Goal: Information Seeking & Learning: Learn about a topic

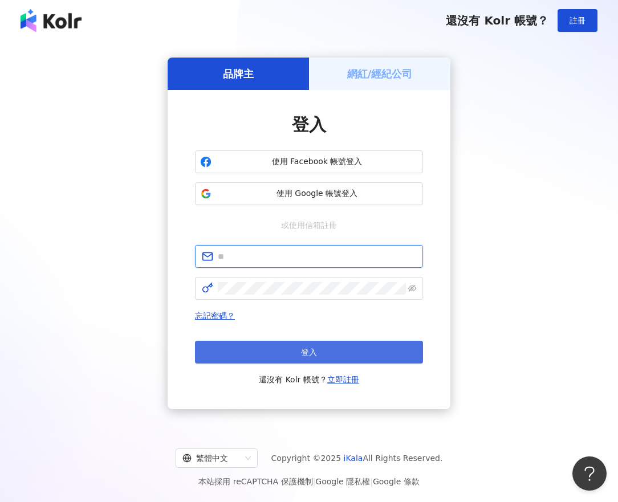
type input "**********"
click at [296, 359] on button "登入" at bounding box center [309, 352] width 228 height 23
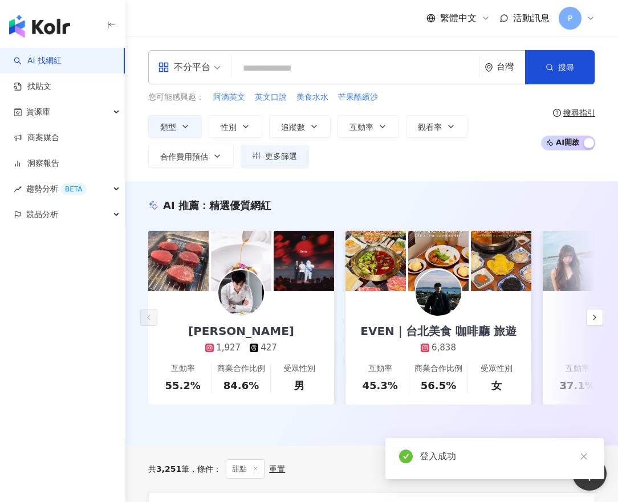
click at [305, 63] on input "search" at bounding box center [356, 69] width 238 height 22
paste input "**********"
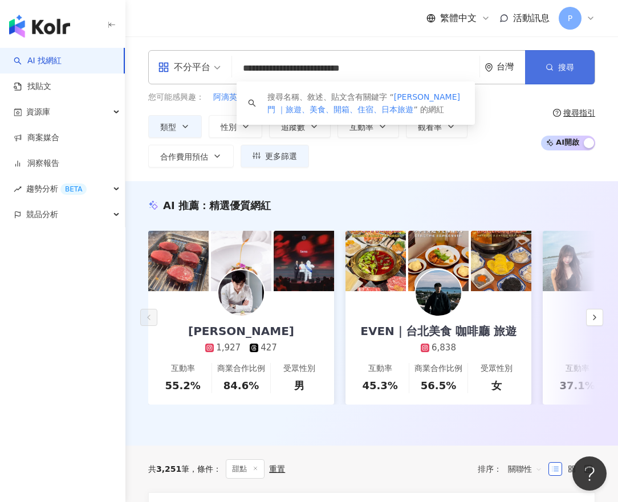
click at [560, 63] on span "搜尋" at bounding box center [566, 67] width 16 height 9
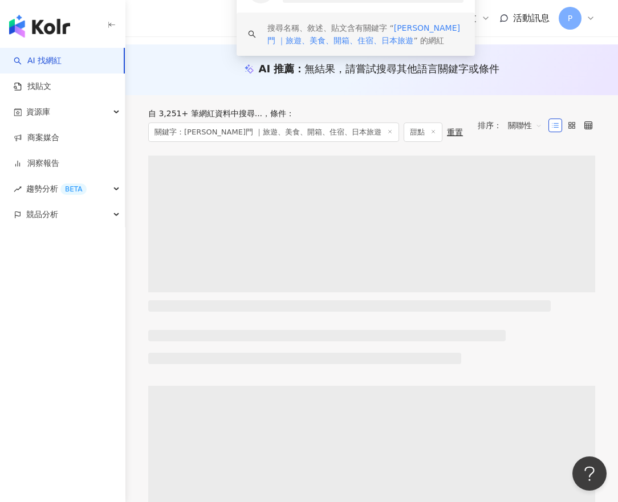
scroll to position [114, 0]
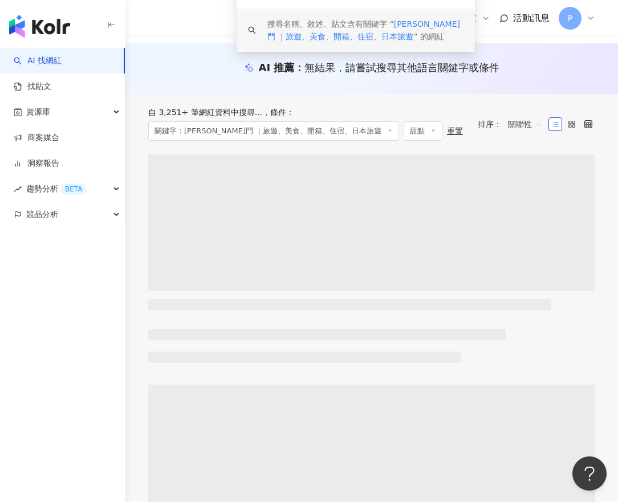
click at [433, 15] on div "搜尋名稱、敘述、貼文含有關鍵字 “ raymond 瑞門 ｜旅遊、美食、開箱、住宿、日本旅遊 ” 的網紅" at bounding box center [356, 30] width 238 height 43
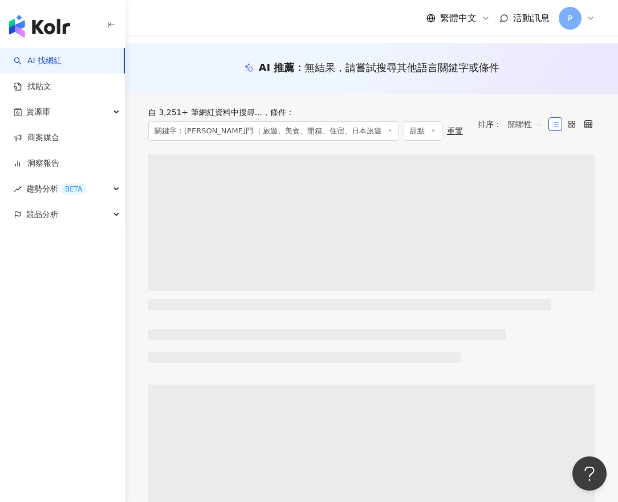
scroll to position [0, 0]
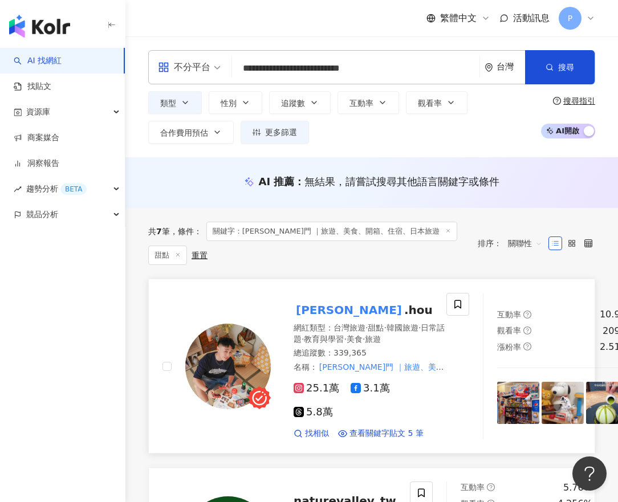
click at [342, 310] on mark "raymond" at bounding box center [349, 310] width 111 height 18
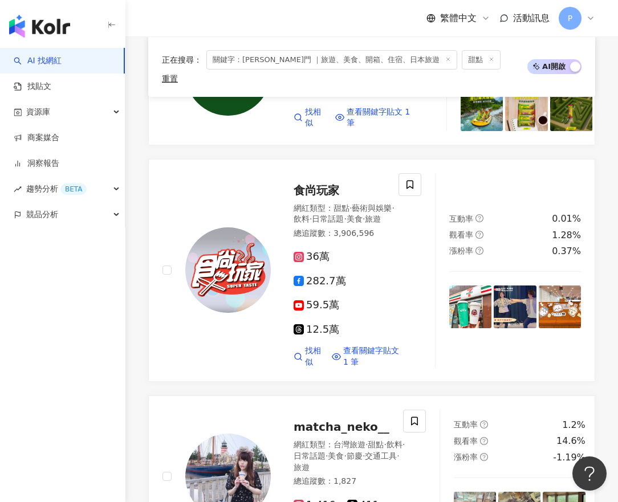
scroll to position [285, 0]
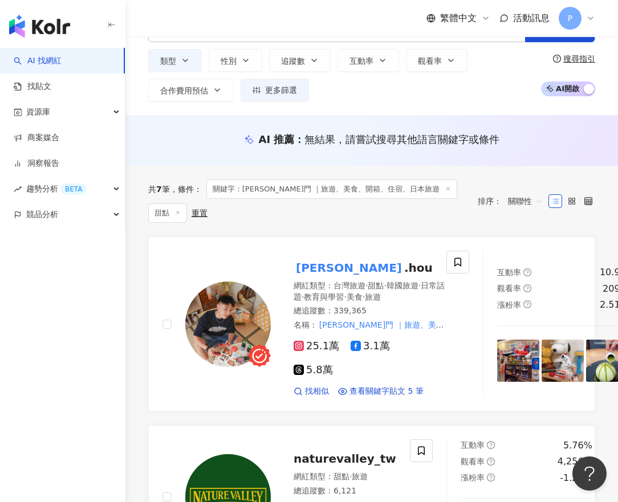
scroll to position [0, 0]
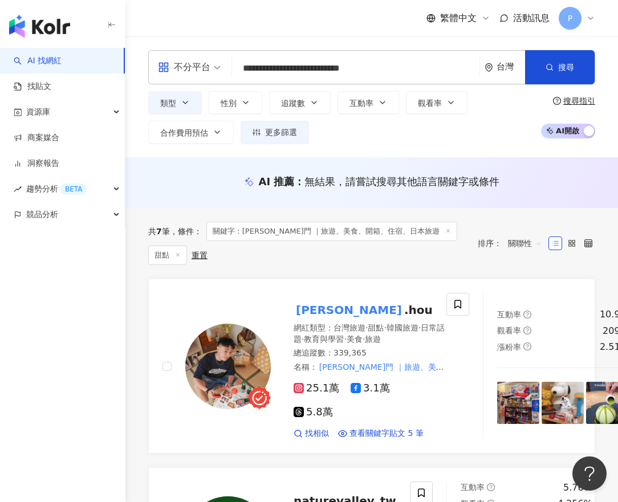
click at [295, 62] on input "**********" at bounding box center [356, 69] width 238 height 22
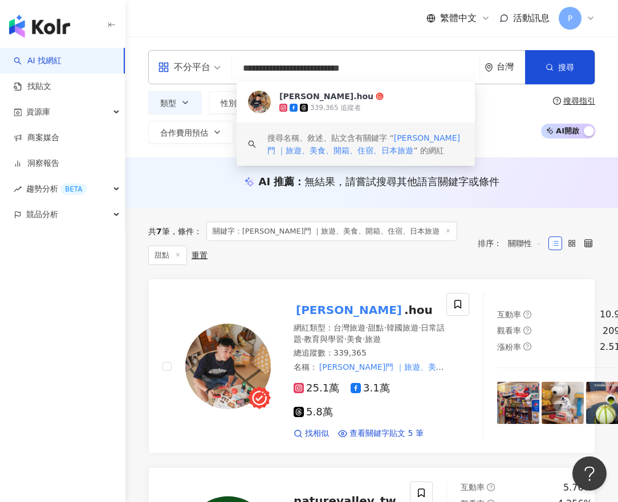
scroll to position [1, 0]
drag, startPoint x: 243, startPoint y: 68, endPoint x: 632, endPoint y: 85, distance: 389.1
click at [617, 85] on html "**********" at bounding box center [309, 251] width 618 height 502
paste input "search"
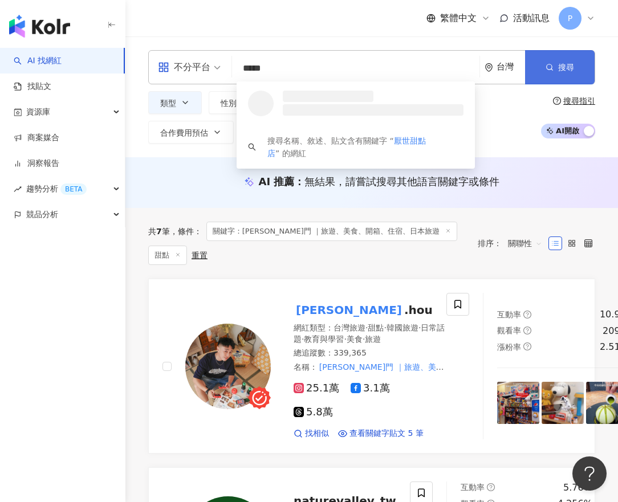
type input "*****"
click at [560, 74] on button "搜尋" at bounding box center [560, 67] width 70 height 34
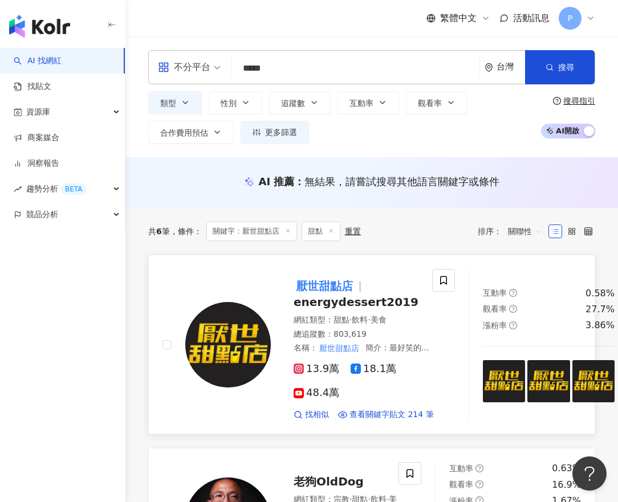
click at [320, 284] on mark "厭世甜點店" at bounding box center [325, 286] width 62 height 18
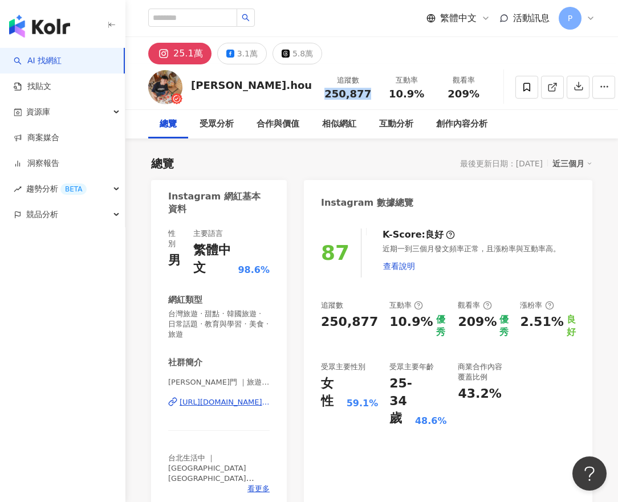
drag, startPoint x: 310, startPoint y: 95, endPoint x: 351, endPoint y: 95, distance: 41.0
click at [351, 95] on div "250,877" at bounding box center [347, 93] width 47 height 11
click at [519, 137] on div "總覽 受眾分析 合作與價值 相似網紅 互動分析 創作內容分析" at bounding box center [371, 124] width 447 height 29
drag, startPoint x: 369, startPoint y: 94, endPoint x: 401, endPoint y: 96, distance: 32.6
click at [401, 96] on div "10.9%" at bounding box center [406, 93] width 43 height 11
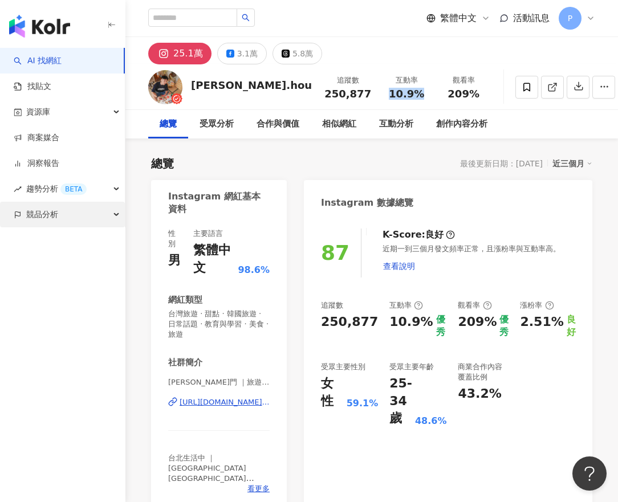
copy span "10.9%"
click at [546, 136] on div "總覽 受眾分析 合作與價值 相似網紅 互動分析 創作內容分析" at bounding box center [371, 124] width 447 height 29
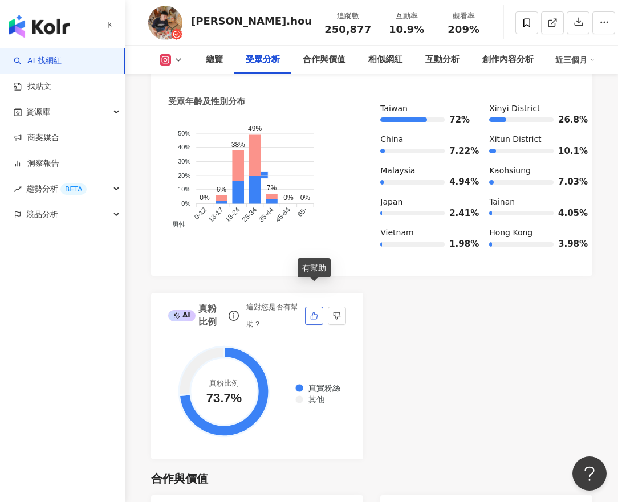
scroll to position [1140, 0]
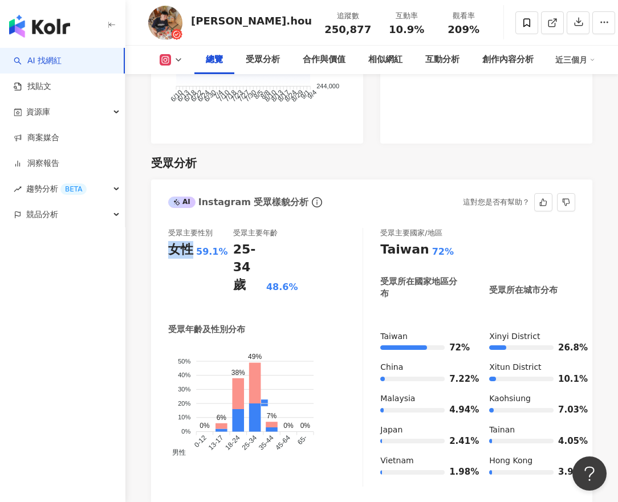
drag, startPoint x: 168, startPoint y: 227, endPoint x: 189, endPoint y: 226, distance: 21.7
click at [189, 226] on div "受眾主要性別 女性 59.1% 受眾主要年齡 25-34 歲 48.6% 受眾年齡及性別分布 男性 女性 50% 50% 40% 40% 30% 30% 20…" at bounding box center [371, 360] width 441 height 287
copy div "女性"
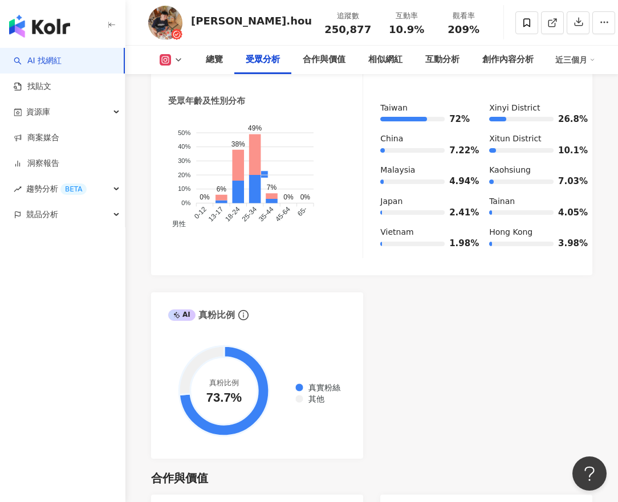
drag, startPoint x: 471, startPoint y: 225, endPoint x: 483, endPoint y: 219, distance: 13.0
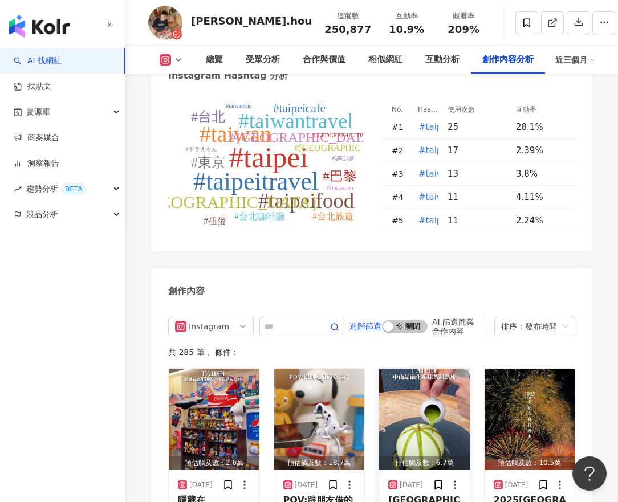
scroll to position [3876, 0]
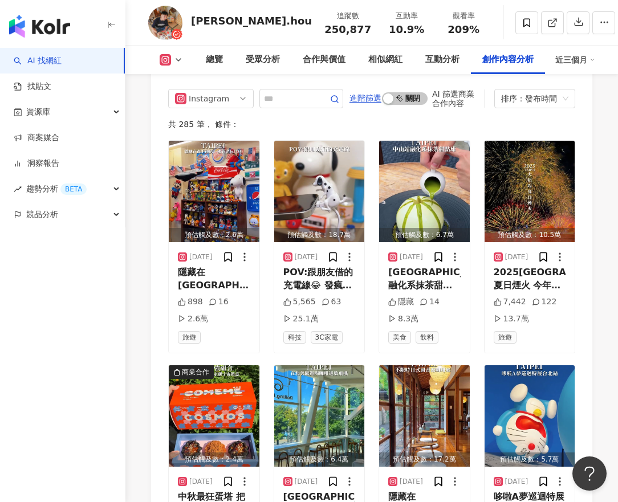
click at [183, 58] on button at bounding box center [171, 59] width 46 height 11
click at [201, 107] on button "Facebook" at bounding box center [189, 107] width 68 height 16
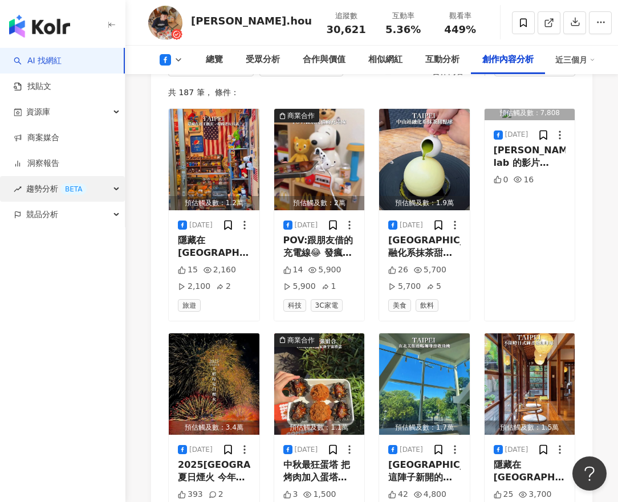
scroll to position [3163, 0]
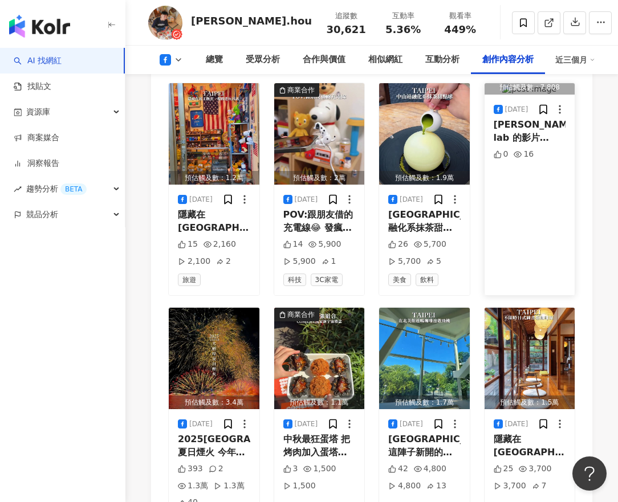
click at [573, 209] on div "2025/8/30 Raymond lab 的影片Raymond lab 的影片 0 16" at bounding box center [530, 195] width 91 height 201
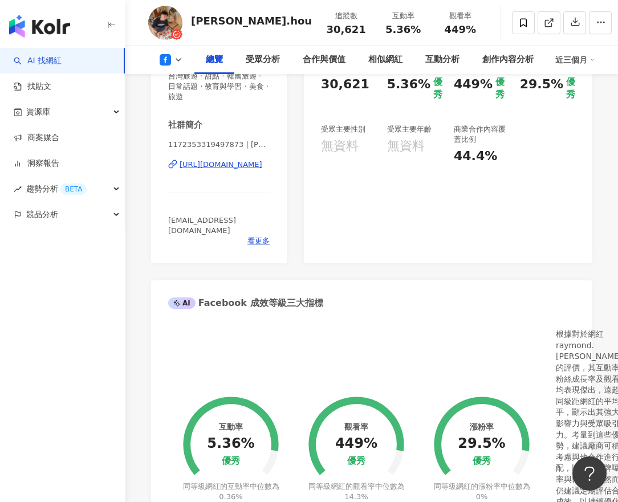
scroll to position [140, 0]
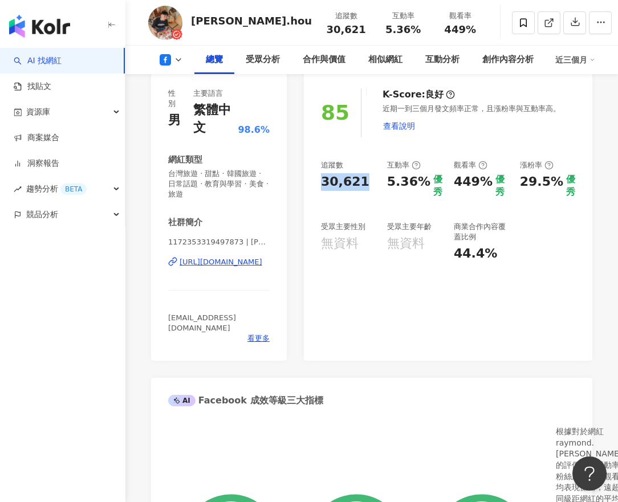
drag, startPoint x: 370, startPoint y: 186, endPoint x: 318, endPoint y: 187, distance: 51.9
click at [318, 187] on div "85 K-Score : 良好 近期一到三個月發文頻率正常，且漲粉率與互動率高。 查看說明 追蹤數 30,621 互動率 5.36% 優秀 觀看率 449% …" at bounding box center [448, 219] width 288 height 284
copy div "30,621"
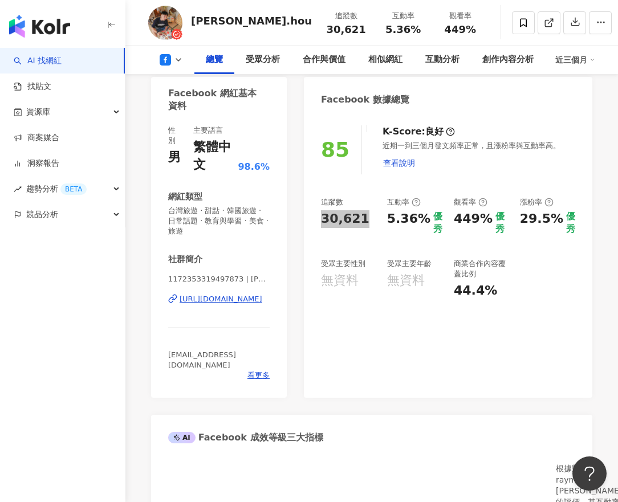
scroll to position [83, 0]
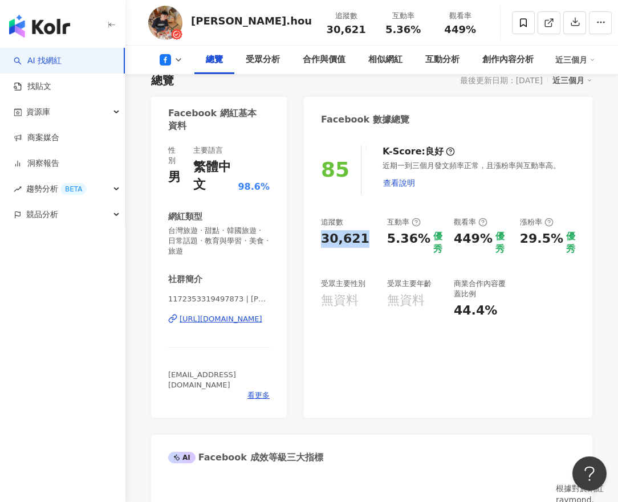
click at [561, 145] on div "85 K-Score : 良好 近期一到三個月發文頻率正常，且漲粉率與互動率高。 查看說明 追蹤數 30,621 互動率 5.36% 優秀 觀看率 449% …" at bounding box center [448, 276] width 288 height 284
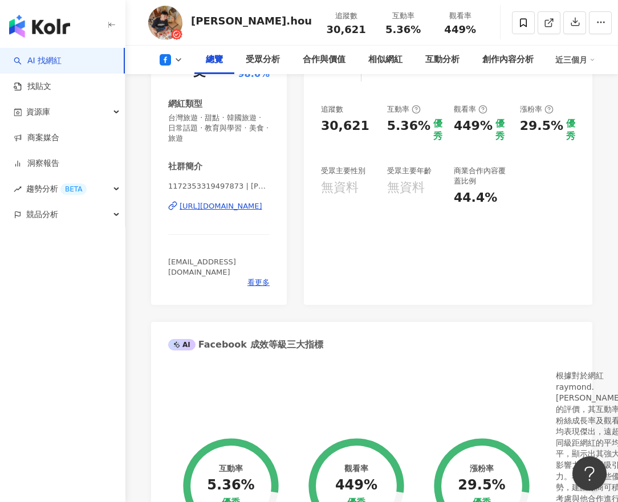
scroll to position [197, 0]
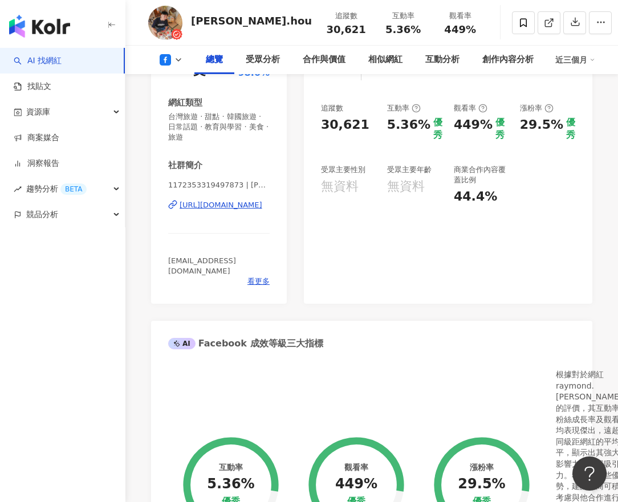
click at [209, 209] on div "https://www.facebook.com/1172353319497873" at bounding box center [221, 205] width 83 height 10
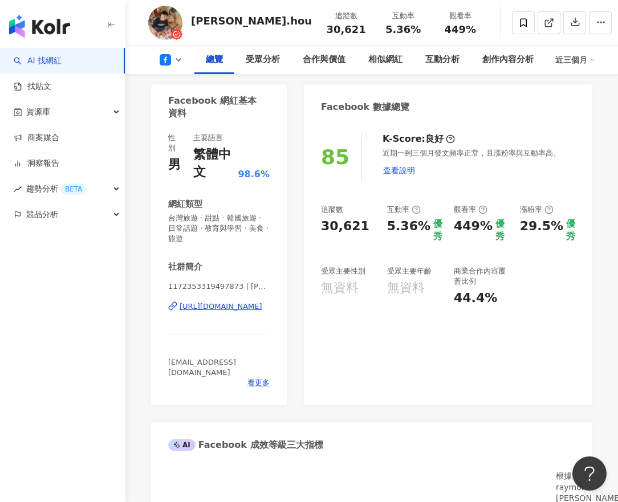
scroll to position [26, 0]
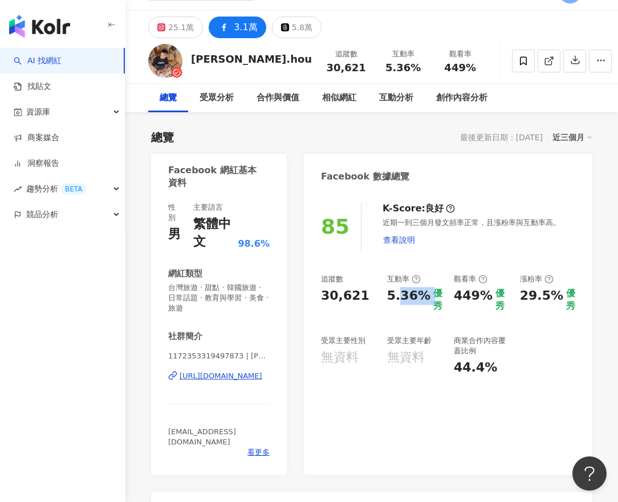
drag, startPoint x: 398, startPoint y: 296, endPoint x: 432, endPoint y: 296, distance: 34.2
click at [432, 296] on div "5.36% 優秀" at bounding box center [414, 300] width 55 height 26
click at [368, 303] on div "30,621" at bounding box center [348, 296] width 55 height 18
drag, startPoint x: 385, startPoint y: 292, endPoint x: 425, endPoint y: 299, distance: 39.8
click at [425, 299] on div "追蹤數 30,621 互動率 5.36% 優秀 觀看率 449% 優秀 漲粉率 29.5% 優秀 受眾主要性別 無資料 受眾主要年齡 無資料 商業合作內容覆蓋…" at bounding box center [448, 325] width 254 height 103
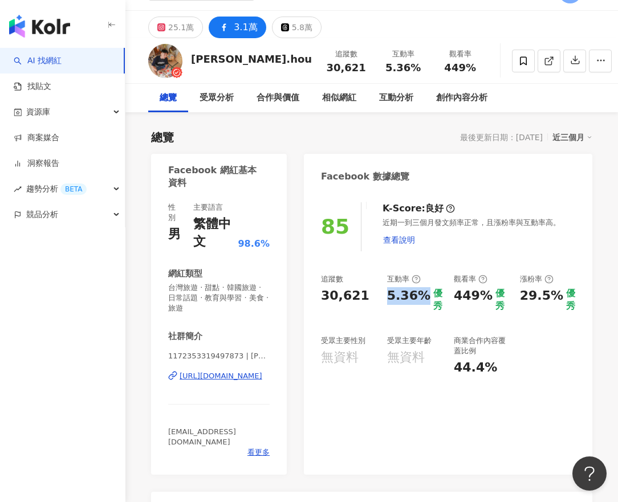
copy div "5.36%"
click at [572, 201] on div "85 K-Score : 良好 近期一到三個月發文頻率正常，且漲粉率與互動率高。 查看說明 追蹤數 30,621 互動率 5.36% 優秀 觀看率 449% …" at bounding box center [448, 333] width 288 height 284
click at [588, 226] on div "85 K-Score : 良好 近期一到三個月發文頻率正常，且漲粉率與互動率高。 查看說明 追蹤數 30,621 互動率 5.36% 優秀 觀看率 449% …" at bounding box center [448, 333] width 288 height 284
click at [577, 451] on div "85 K-Score : 良好 近期一到三個月發文頻率正常，且漲粉率與互動率高。 查看說明 追蹤數 30,621 互動率 5.36% 優秀 觀看率 449% …" at bounding box center [448, 333] width 288 height 284
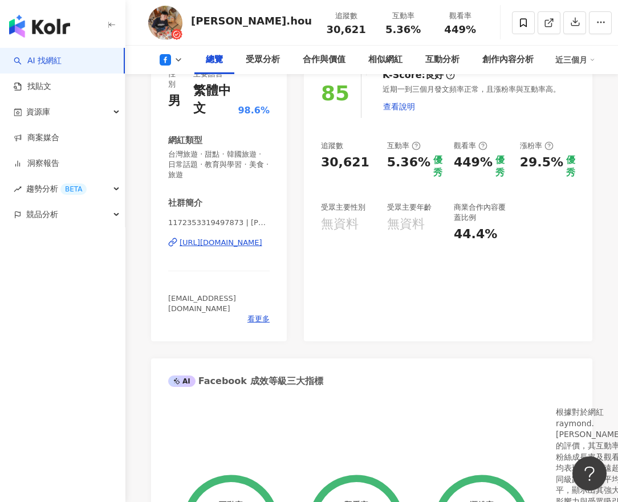
scroll to position [0, 0]
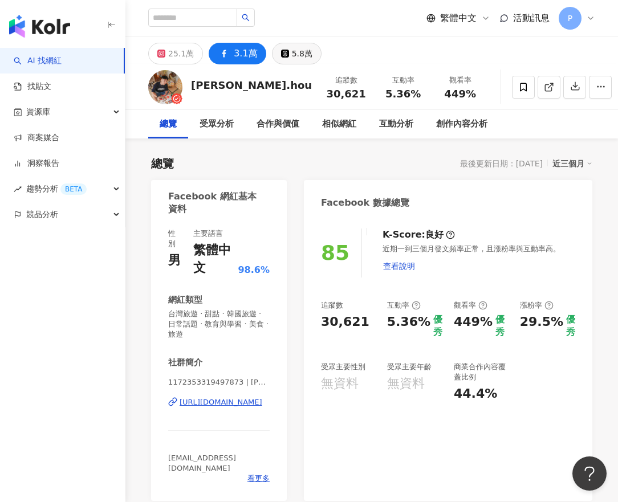
click at [293, 54] on div "5.8萬" at bounding box center [302, 54] width 21 height 16
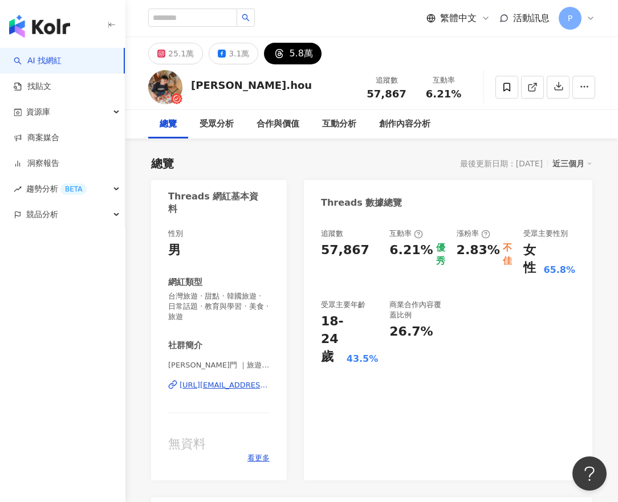
click at [520, 388] on div "追蹤數 57,867 互動率 6.21% 優秀 漲粉率 2.83% 不佳 受眾主要性別 女性 65.8% 受眾主要年齡 18-24 歲 43.5% 商業合作內…" at bounding box center [448, 348] width 288 height 263
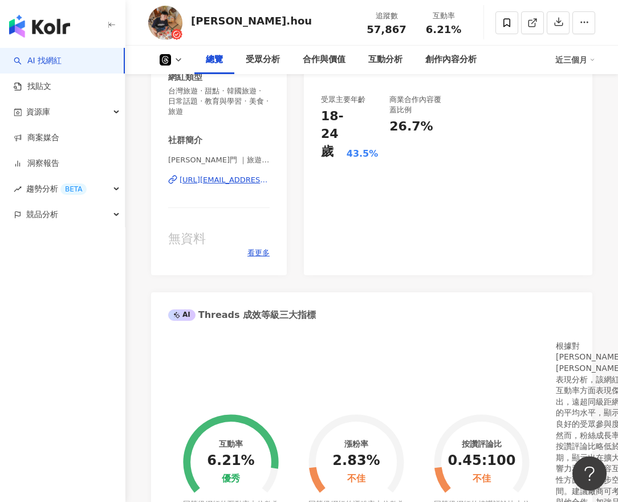
scroll to position [285, 0]
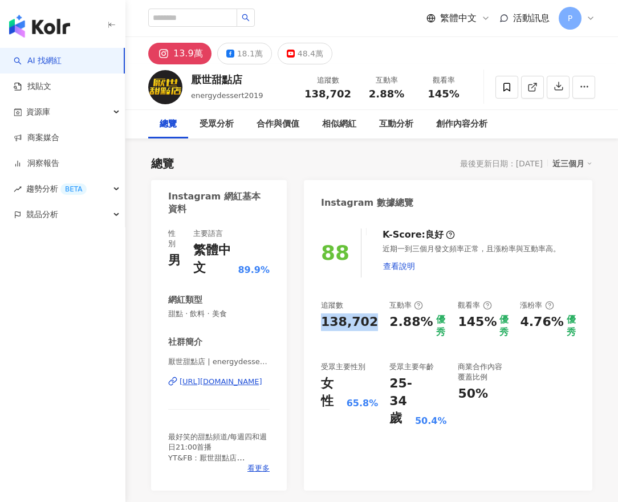
drag, startPoint x: 317, startPoint y: 320, endPoint x: 376, endPoint y: 331, distance: 59.1
click at [376, 331] on div "88 K-Score : 良好 近期一到三個月發文頻率正常，且漲粉率與互動率高。 查看說明 追蹤數 138,702 互動率 2.88% 優秀 觀看率 145%…" at bounding box center [448, 354] width 288 height 274
copy div "138,702"
click at [548, 188] on div "Instagram 數據總覽" at bounding box center [448, 198] width 288 height 37
click at [298, 53] on div "48.4萬" at bounding box center [311, 54] width 26 height 16
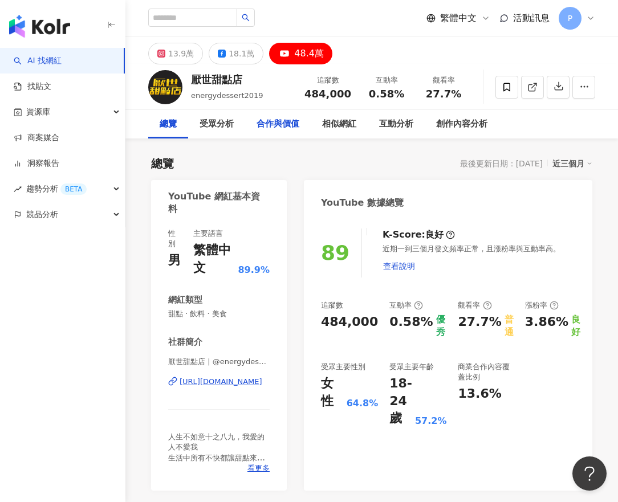
drag, startPoint x: 307, startPoint y: 95, endPoint x: 292, endPoint y: 127, distance: 35.2
click at [352, 96] on div "追蹤數 484,000" at bounding box center [328, 87] width 60 height 25
copy span "484,000"
drag, startPoint x: 311, startPoint y: 93, endPoint x: 361, endPoint y: 93, distance: 50.2
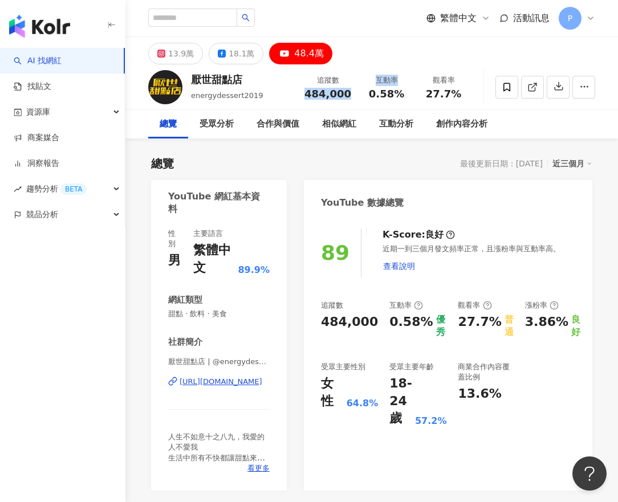
click at [361, 93] on div "追蹤數 484,000 互動率 0.58% 觀看率 27.7%" at bounding box center [385, 87] width 174 height 34
copy div "484,000 互動率"
drag, startPoint x: 372, startPoint y: 162, endPoint x: 317, endPoint y: 104, distance: 80.3
click at [372, 162] on div "總覽 最後更新日期：2025/9/10 近三個月" at bounding box center [371, 164] width 441 height 16
drag, startPoint x: 309, startPoint y: 93, endPoint x: 204, endPoint y: 173, distance: 131.8
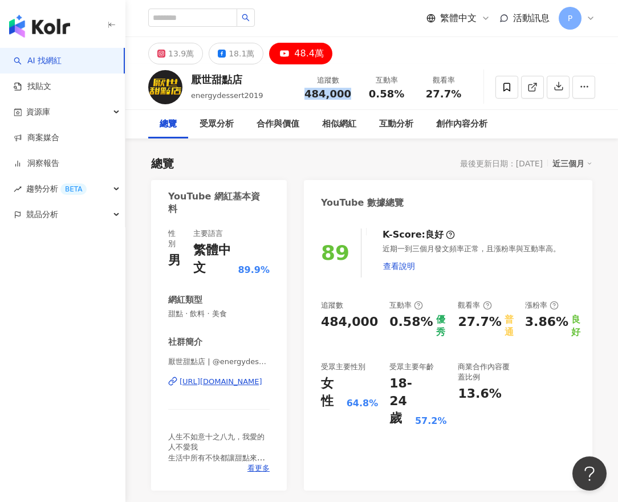
click at [352, 96] on div "追蹤數 484,000" at bounding box center [328, 87] width 60 height 25
copy span "484,000"
drag, startPoint x: 425, startPoint y: 92, endPoint x: 474, endPoint y: 92, distance: 49.0
click at [474, 92] on div "厭世甜點店 energydessert2019 追蹤數 484,000 互動率 0.58% 觀看率 27.7%" at bounding box center [371, 86] width 492 height 45
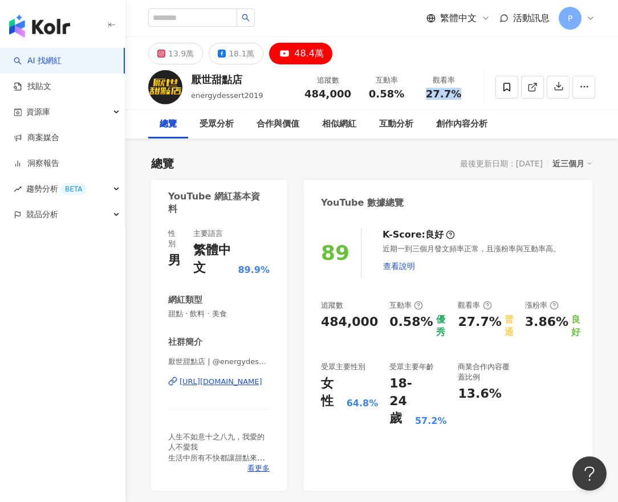
copy span "27.7%"
click at [544, 129] on div "總覽 受眾分析 合作與價值 相似網紅 互動分析 創作內容分析" at bounding box center [371, 124] width 447 height 29
click at [202, 382] on div "https://www.youtube.com/channel/UChDYtWoZDndUFoVSyEzx_og" at bounding box center [221, 382] width 83 height 10
click at [233, 50] on div "18.1萬" at bounding box center [242, 54] width 26 height 16
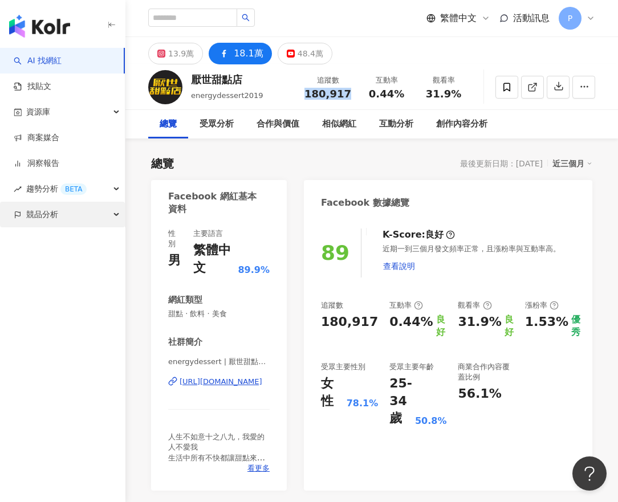
drag, startPoint x: 307, startPoint y: 91, endPoint x: 5, endPoint y: 213, distance: 325.6
click at [357, 90] on div "追蹤數 180,917" at bounding box center [328, 87] width 60 height 25
copy span "180,917"
click at [572, 127] on div "總覽 受眾分析 合作與價值 相似網紅 互動分析 創作內容分析" at bounding box center [371, 124] width 447 height 29
click at [239, 382] on div "https://www.facebook.com/596773430784910" at bounding box center [221, 382] width 83 height 10
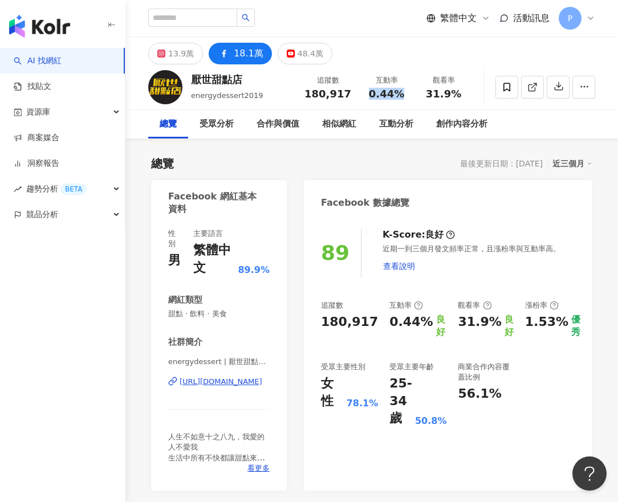
drag, startPoint x: 368, startPoint y: 93, endPoint x: 404, endPoint y: 99, distance: 36.4
click at [404, 99] on div "0.44%" at bounding box center [386, 93] width 43 height 11
copy span "0.44%"
click at [569, 39] on div "13.9萬 18.1萬 48.4萬" at bounding box center [371, 50] width 492 height 27
click at [214, 21] on input "search" at bounding box center [192, 18] width 89 height 18
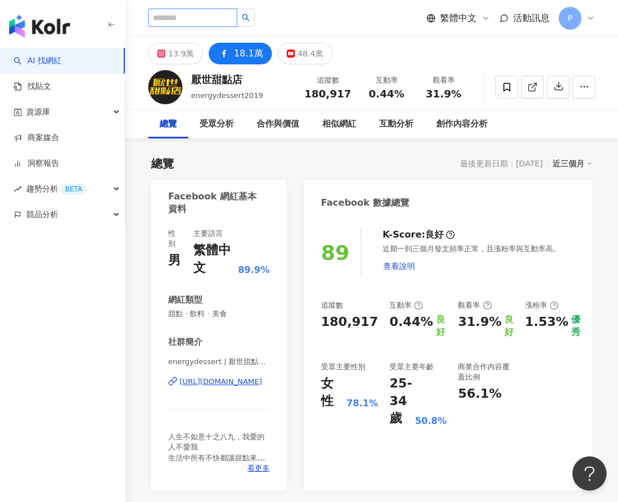
paste input "**********"
type input "**********"
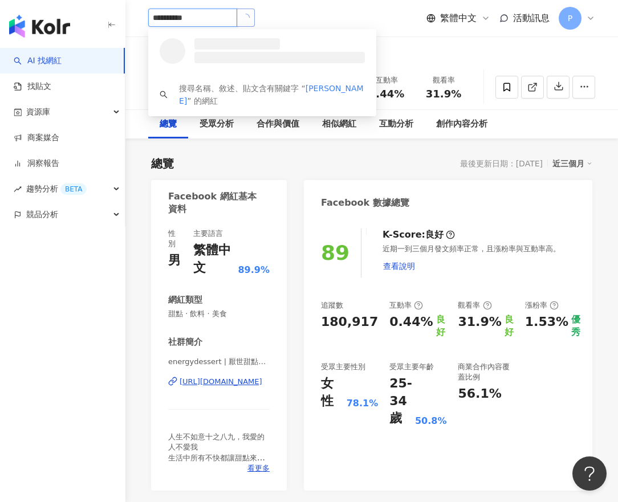
click at [255, 12] on button "button" at bounding box center [246, 18] width 18 height 18
click at [255, 9] on button "button" at bounding box center [246, 18] width 18 height 18
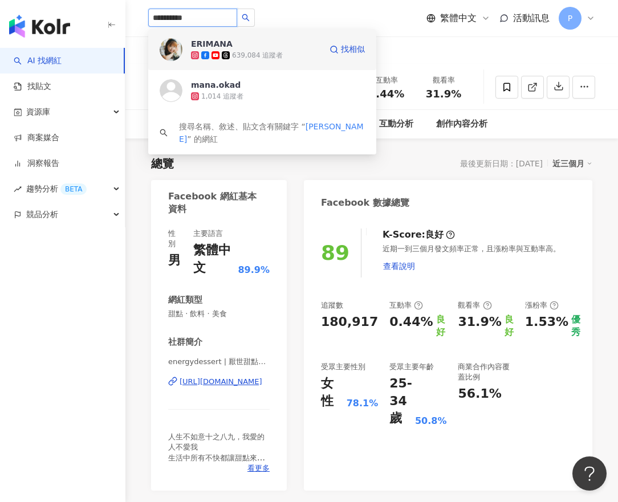
click at [260, 58] on div "639,084 追蹤者" at bounding box center [257, 56] width 51 height 10
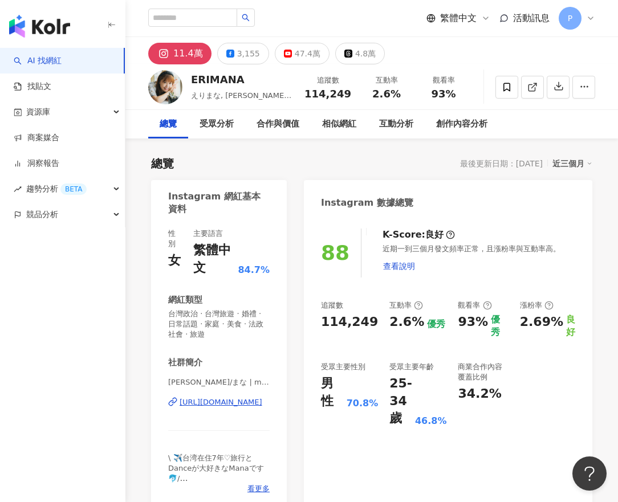
click at [573, 119] on div "總覽 受眾分析 合作與價值 相似網紅 互動分析 創作內容分析" at bounding box center [371, 124] width 447 height 29
click at [298, 52] on div "47.4萬" at bounding box center [308, 54] width 26 height 16
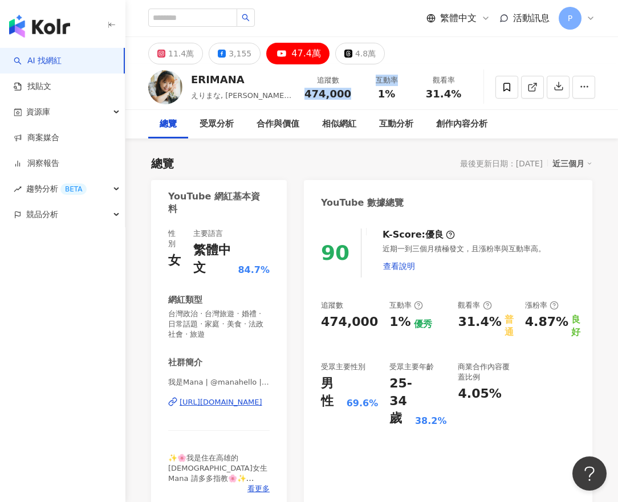
drag, startPoint x: 310, startPoint y: 94, endPoint x: 366, endPoint y: 95, distance: 55.9
click at [366, 95] on div "追蹤數 474,000 互動率 1% 觀看率 31.4%" at bounding box center [385, 87] width 174 height 34
click at [347, 91] on span "474,000" at bounding box center [327, 94] width 47 height 12
drag, startPoint x: 353, startPoint y: 93, endPoint x: 305, endPoint y: 92, distance: 47.9
click at [305, 92] on div "追蹤數 474,000" at bounding box center [328, 87] width 60 height 25
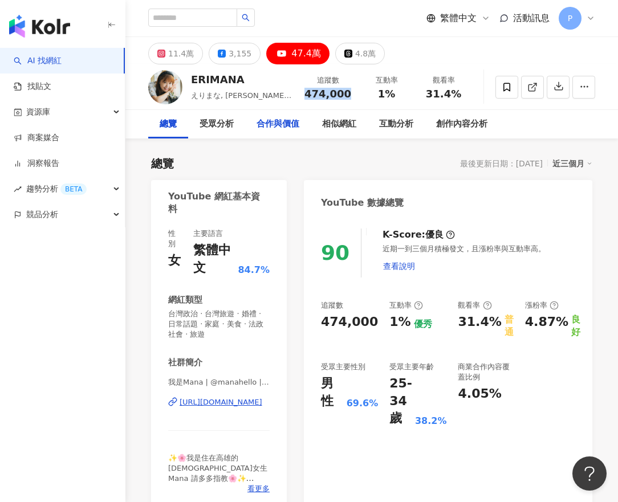
copy span "474,000"
click at [519, 133] on div "總覽 受眾分析 合作與價值 相似網紅 互動分析 創作內容分析" at bounding box center [371, 124] width 447 height 29
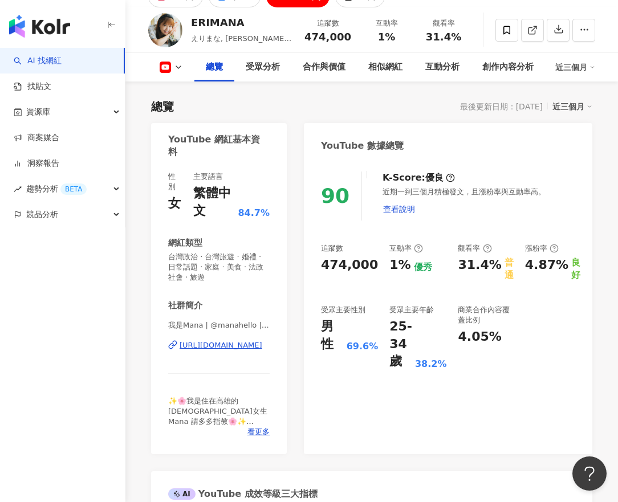
click at [224, 347] on div "https://www.youtube.com/channel/UCha1uK1_aR8hfiJr3EkEChA" at bounding box center [221, 345] width 83 height 10
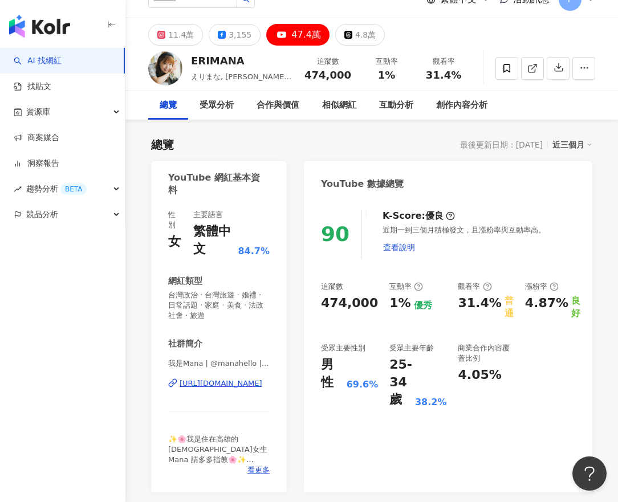
scroll to position [0, 0]
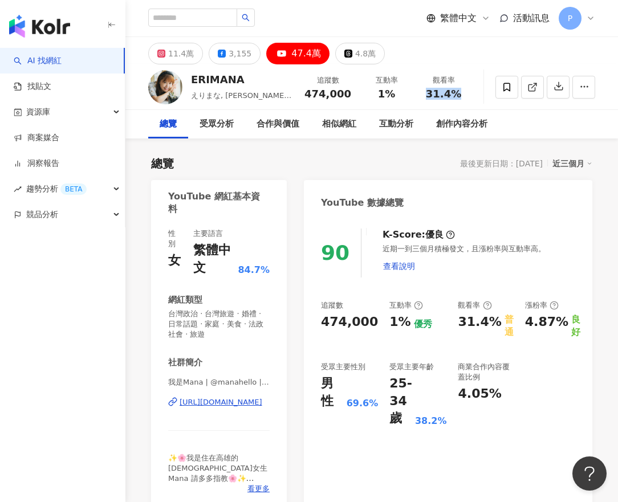
drag, startPoint x: 424, startPoint y: 96, endPoint x: 478, endPoint y: 97, distance: 54.2
click at [478, 97] on div "ERIMANA えりまな, 에리마나, manahello 追蹤數 474,000 互動率 1% 觀看率 31.4%" at bounding box center [371, 86] width 492 height 45
copy span "31.4%"
click at [564, 128] on div "總覽 受眾分析 合作與價值 相似網紅 互動分析 創作內容分析" at bounding box center [371, 124] width 447 height 29
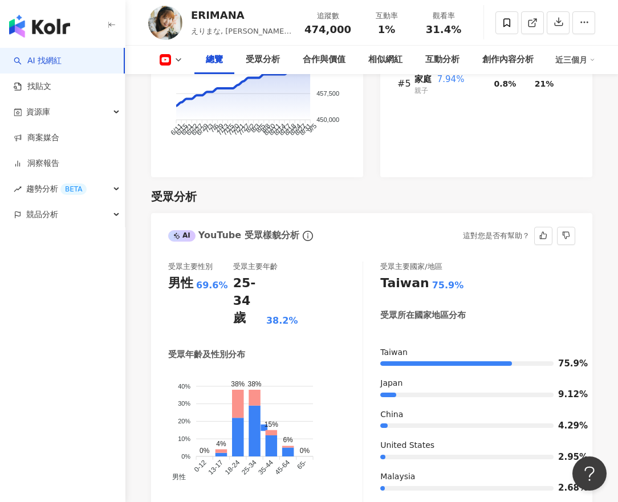
scroll to position [1083, 0]
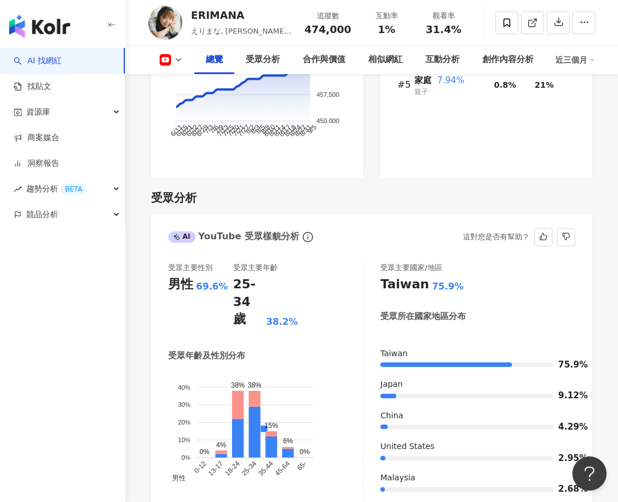
click at [565, 299] on div "受眾主要國家/地區 Taiwan 75.9% 受眾所在國家地區分布 Taiwan 75.9% Japan 9.12% China 4.29% United S…" at bounding box center [477, 383] width 195 height 241
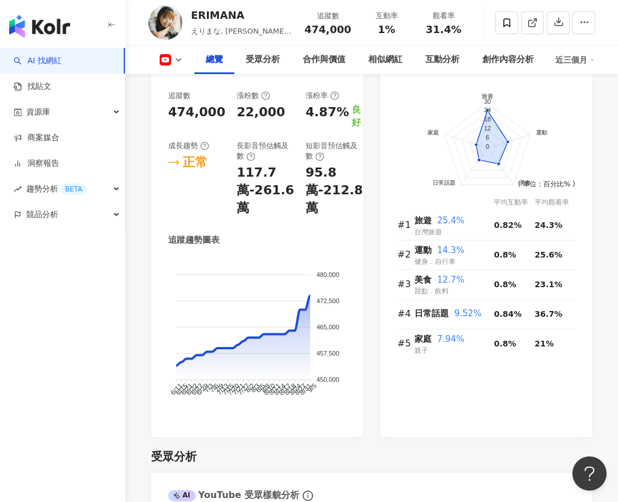
scroll to position [627, 0]
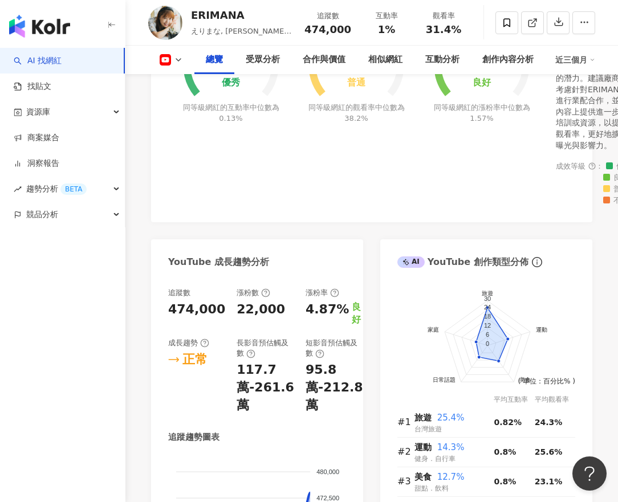
click at [182, 63] on icon at bounding box center [178, 59] width 9 height 9
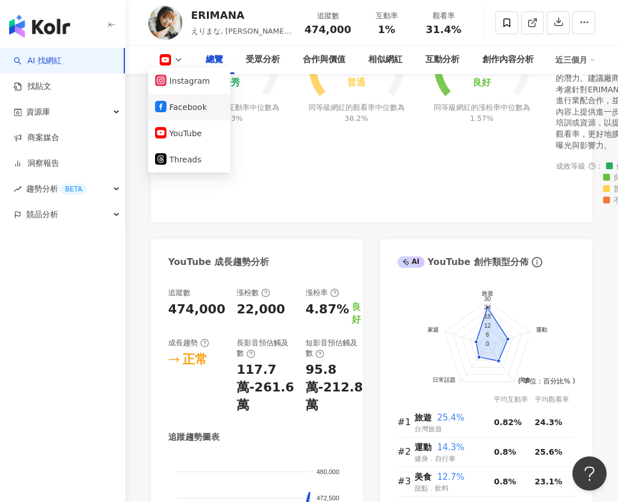
click at [192, 101] on button "Facebook" at bounding box center [189, 107] width 68 height 16
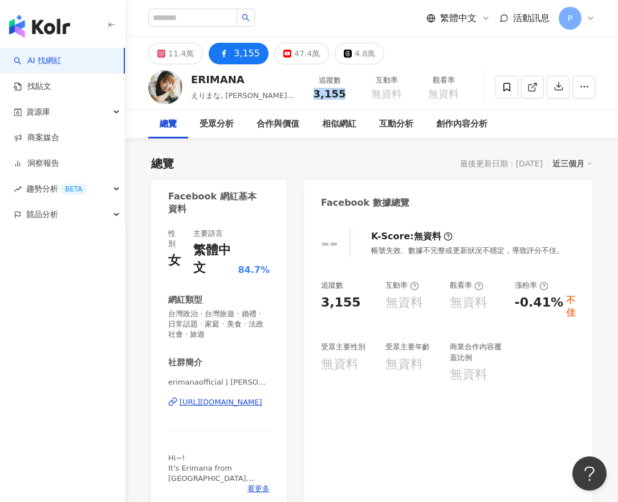
drag, startPoint x: 316, startPoint y: 94, endPoint x: 355, endPoint y: 96, distance: 38.8
click at [355, 96] on div "追蹤數 3,155" at bounding box center [329, 87] width 57 height 25
copy span "3,155"
click at [553, 120] on div "總覽 受眾分析 合作與價值 相似網紅 互動分析 創作內容分析" at bounding box center [371, 124] width 447 height 29
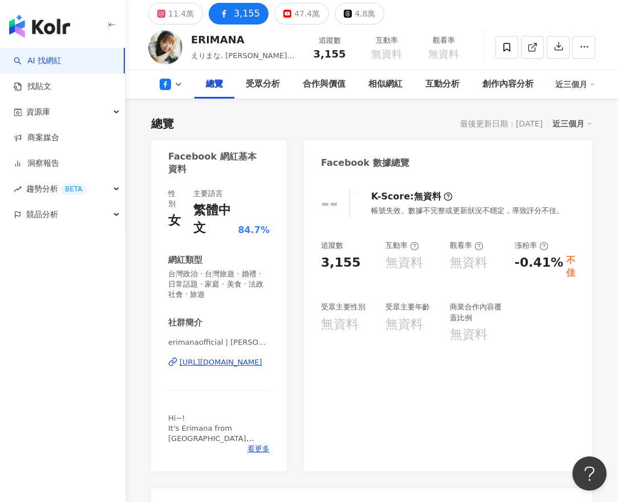
scroll to position [57, 0]
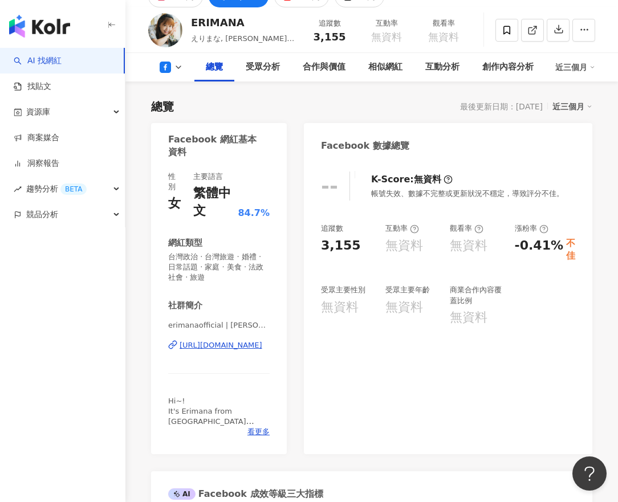
click at [227, 350] on div "https://www.facebook.com/2064497833877531" at bounding box center [221, 345] width 83 height 10
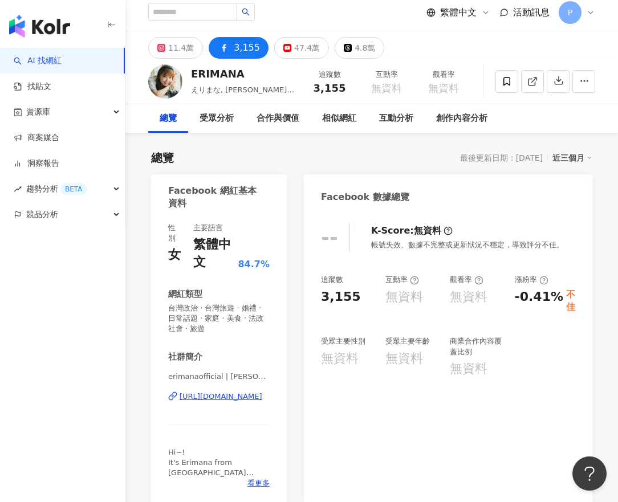
scroll to position [0, 0]
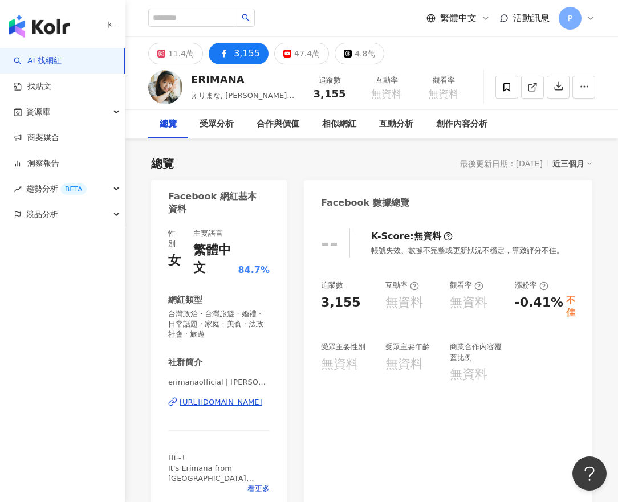
drag, startPoint x: 568, startPoint y: 54, endPoint x: 512, endPoint y: 50, distance: 56.6
click at [568, 54] on div "11.4萬 3,155 47.4萬 4.8萬" at bounding box center [371, 50] width 492 height 27
click at [211, 21] on input "search" at bounding box center [192, 18] width 89 height 18
paste input "**********"
type input "**********"
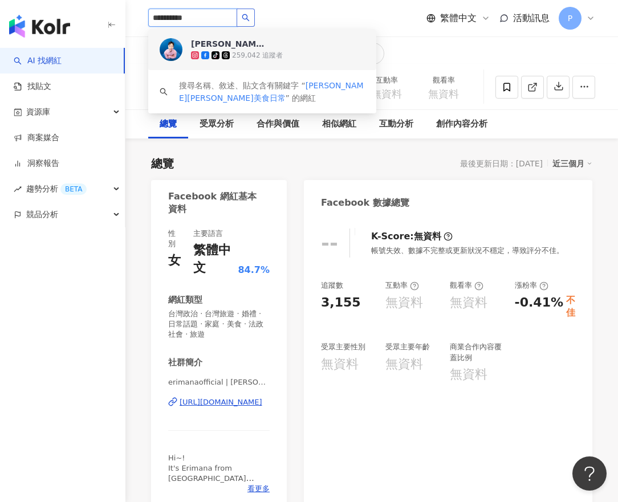
click at [250, 14] on icon "search" at bounding box center [246, 18] width 8 height 8
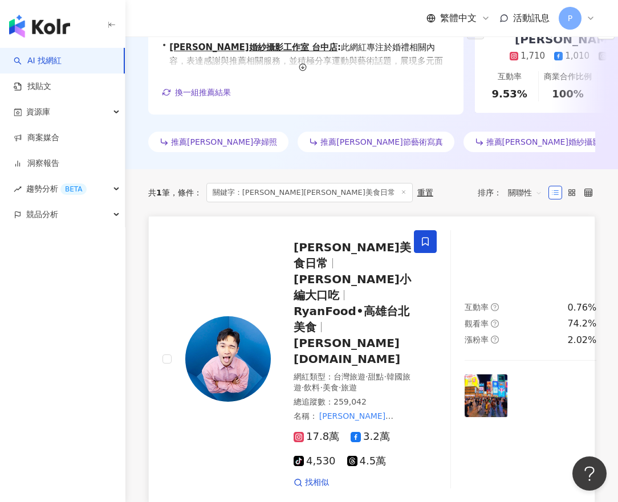
scroll to position [292, 0]
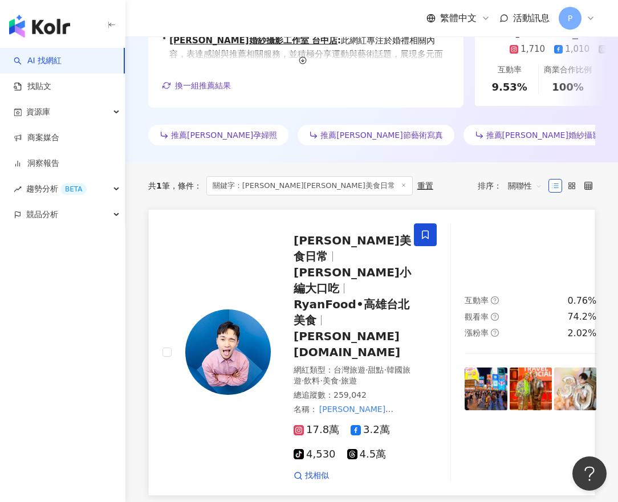
click at [333, 266] on span "萊恩小編大口吃" at bounding box center [352, 281] width 117 height 30
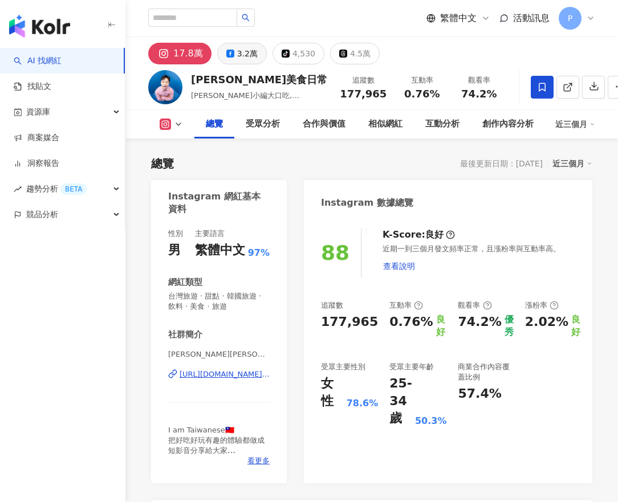
click at [232, 55] on icon at bounding box center [230, 54] width 8 height 8
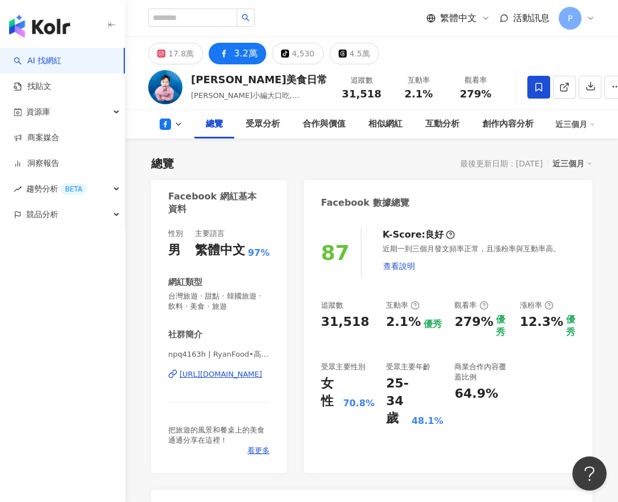
click at [355, 97] on div "追蹤數 31,518" at bounding box center [361, 87] width 57 height 25
click at [351, 97] on div "追蹤數 31,518" at bounding box center [361, 87] width 57 height 25
drag, startPoint x: 313, startPoint y: 96, endPoint x: 349, endPoint y: 96, distance: 36.5
click at [349, 96] on div "31,518" at bounding box center [361, 93] width 43 height 11
copy span "31,518"
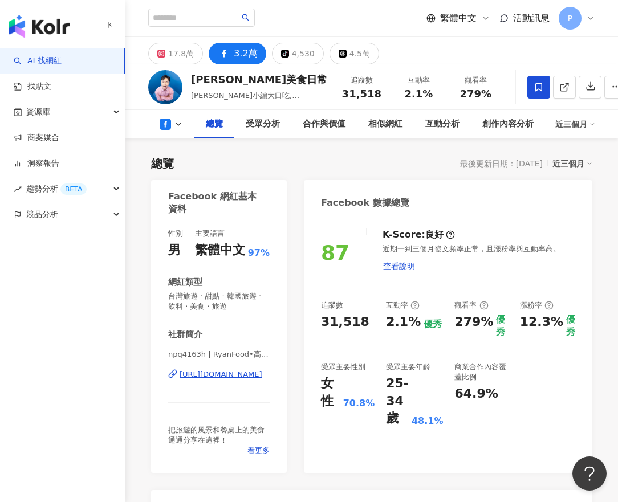
click at [589, 248] on div "87 K-Score : 良好 近期一到三個月發文頻率正常，且漲粉率與互動率高。 查看說明 追蹤數 31,518 互動率 2.1% 優秀 觀看率 279% 優…" at bounding box center [448, 345] width 288 height 256
click at [225, 378] on div "[URL][DOMAIN_NAME]" at bounding box center [221, 374] width 83 height 10
drag, startPoint x: 369, startPoint y: 92, endPoint x: 405, endPoint y: 90, distance: 36.5
click at [405, 90] on div "2.1%" at bounding box center [418, 93] width 43 height 11
copy span "2.1%"
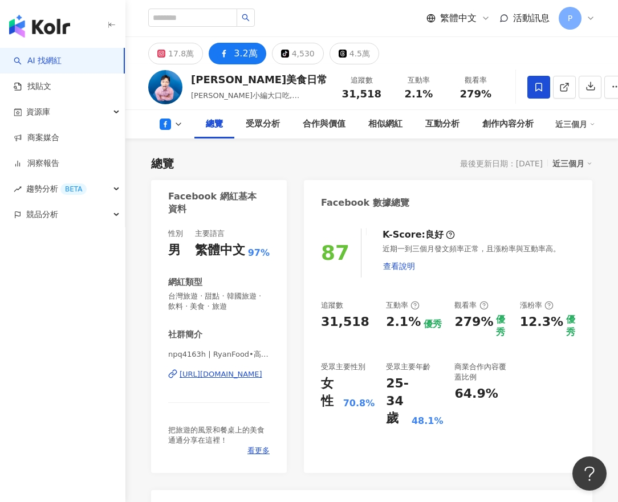
click at [580, 51] on div "17.8萬 3.2萬 tiktok-icon 4,530 4.5萬" at bounding box center [371, 50] width 492 height 27
click at [212, 13] on input "search" at bounding box center [192, 18] width 89 height 18
paste input "********"
type input "********"
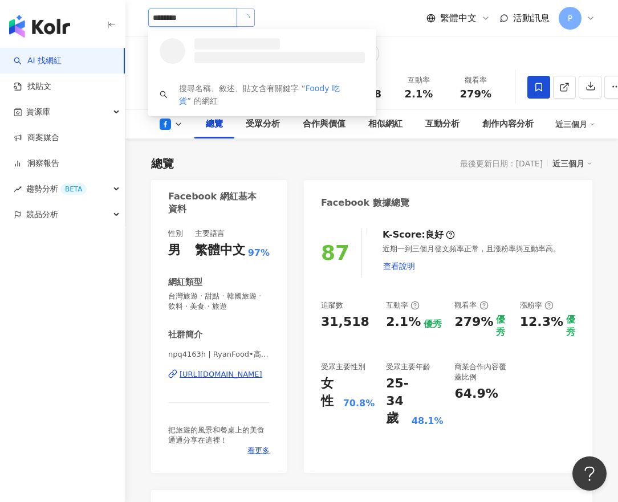
click at [250, 19] on icon "loading" at bounding box center [246, 18] width 8 height 8
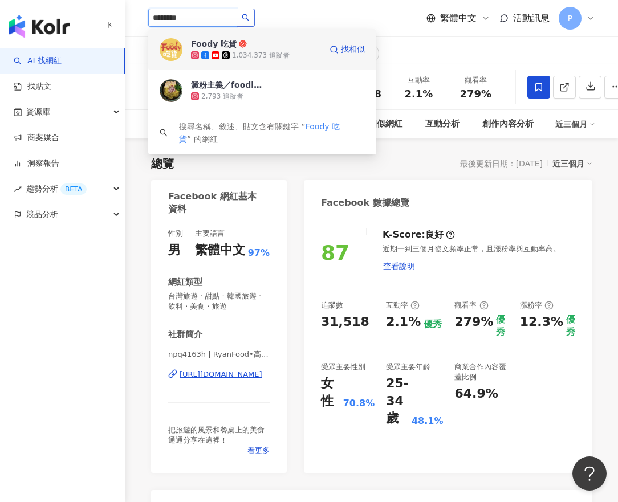
click at [259, 52] on div "1,034,373 追蹤者" at bounding box center [261, 56] width 58 height 10
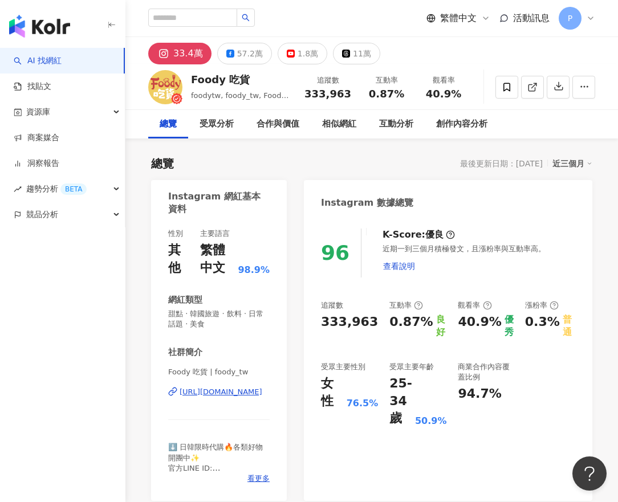
drag, startPoint x: 538, startPoint y: 124, endPoint x: 504, endPoint y: 127, distance: 33.8
click at [538, 124] on div "總覽 受眾分析 合作與價值 相似網紅 互動分析 創作內容分析" at bounding box center [371, 124] width 447 height 29
click at [305, 55] on div "1.8萬" at bounding box center [308, 54] width 21 height 16
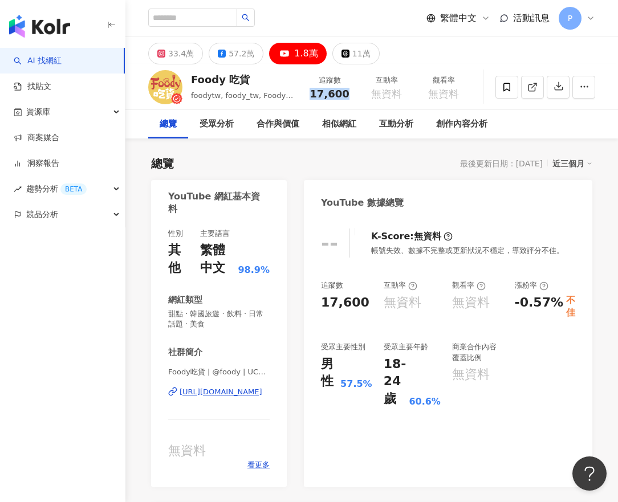
drag, startPoint x: 312, startPoint y: 92, endPoint x: 357, endPoint y: 93, distance: 44.5
click at [357, 93] on div "追蹤數 17,600" at bounding box center [329, 87] width 57 height 25
copy span "17,600"
click at [223, 393] on div "[URL][DOMAIN_NAME]" at bounding box center [221, 392] width 83 height 10
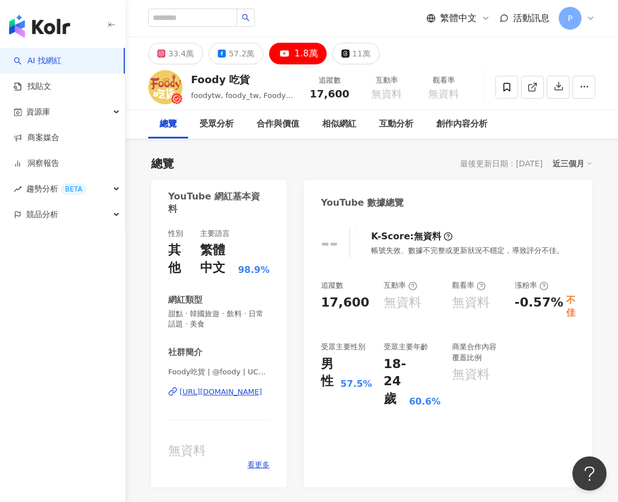
click at [582, 129] on div "總覽 受眾分析 合作與價值 相似網紅 互動分析 創作內容分析" at bounding box center [371, 124] width 447 height 29
click at [239, 59] on div "57.2萬" at bounding box center [242, 54] width 26 height 16
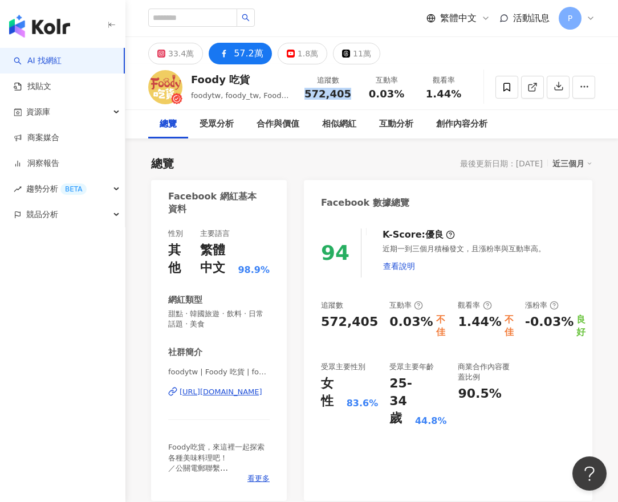
drag, startPoint x: 311, startPoint y: 93, endPoint x: 351, endPoint y: 96, distance: 39.4
click at [351, 96] on div "572,405" at bounding box center [327, 93] width 47 height 11
copy span "572,405"
click at [579, 211] on div "Facebook 數據總覽" at bounding box center [448, 198] width 288 height 37
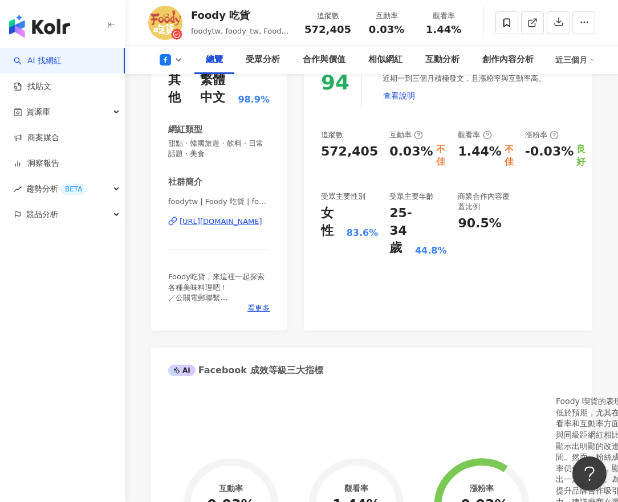
scroll to position [171, 0]
click at [215, 221] on div "[URL][DOMAIN_NAME]" at bounding box center [221, 221] width 83 height 10
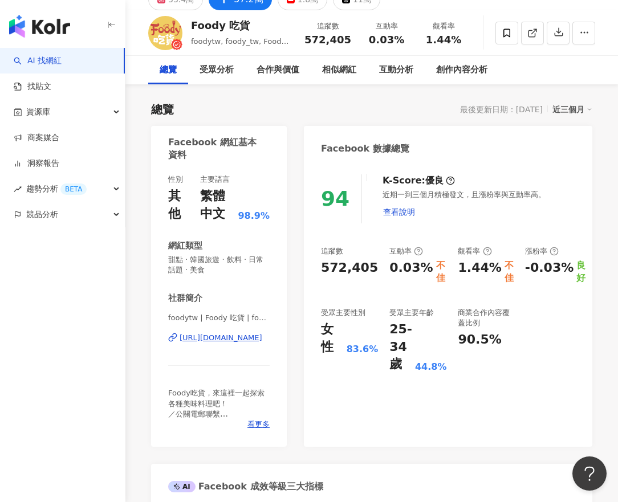
scroll to position [0, 0]
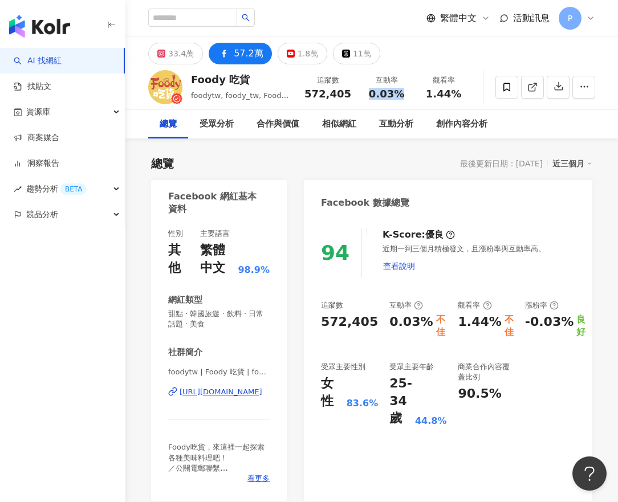
drag, startPoint x: 369, startPoint y: 92, endPoint x: 409, endPoint y: 97, distance: 39.7
click at [409, 97] on div "互動率 0.03%" at bounding box center [386, 87] width 57 height 25
copy span "0.03%"
click at [544, 225] on div "94 K-Score : 優良 近期一到三個月積極發文，且漲粉率與互動率高。 查看說明 追蹤數 572,405 互動率 0.03% 不佳 觀看率 1.44% …" at bounding box center [448, 359] width 288 height 284
